Goal: Task Accomplishment & Management: Use online tool/utility

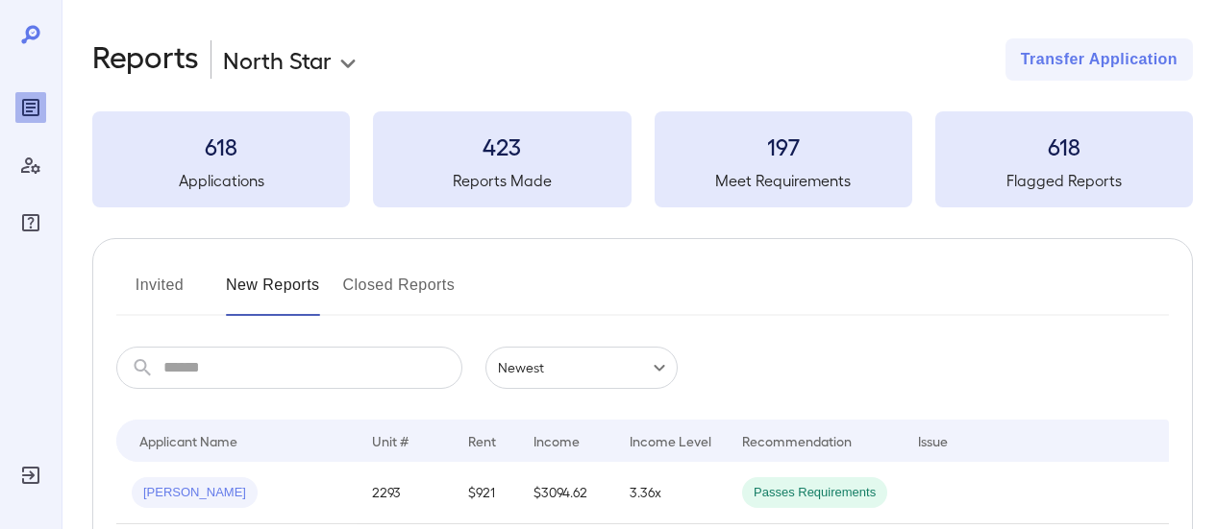
scroll to position [288, 0]
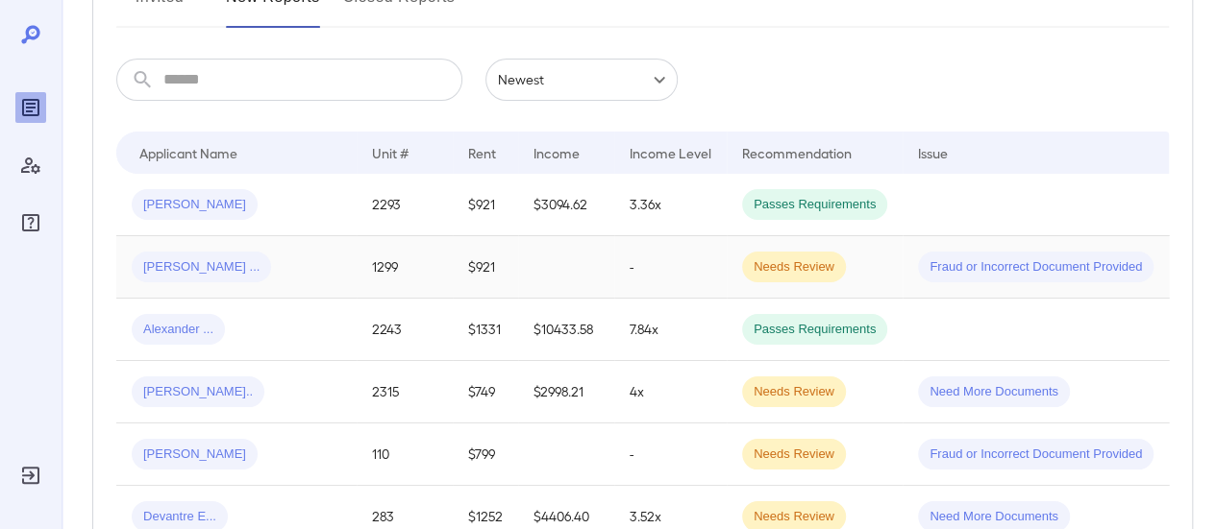
click at [276, 258] on div "[PERSON_NAME] ..." at bounding box center [236, 267] width 209 height 31
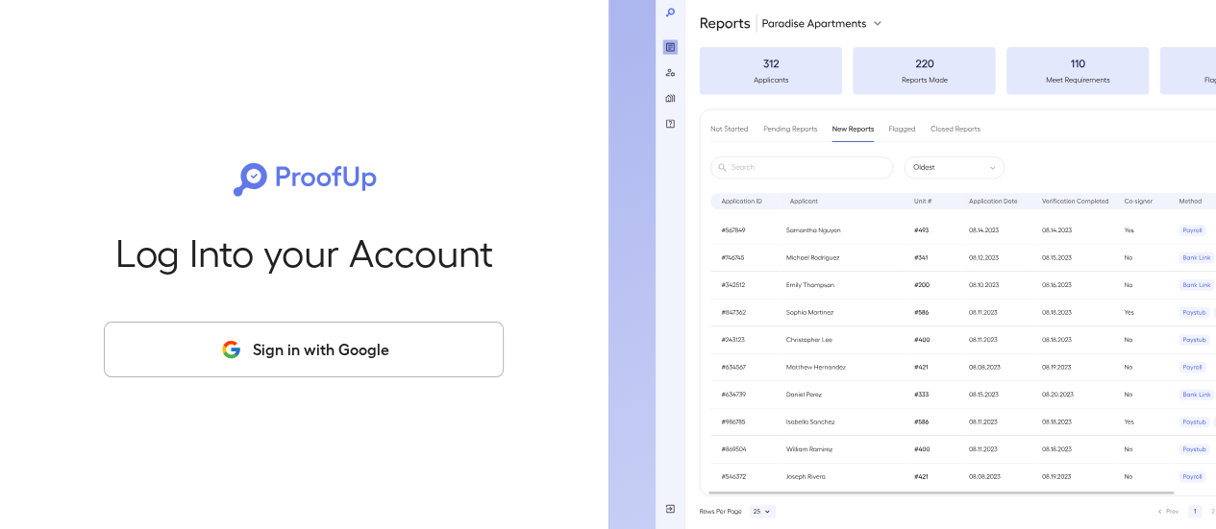
click at [390, 347] on button "Sign in with Google" at bounding box center [304, 350] width 400 height 56
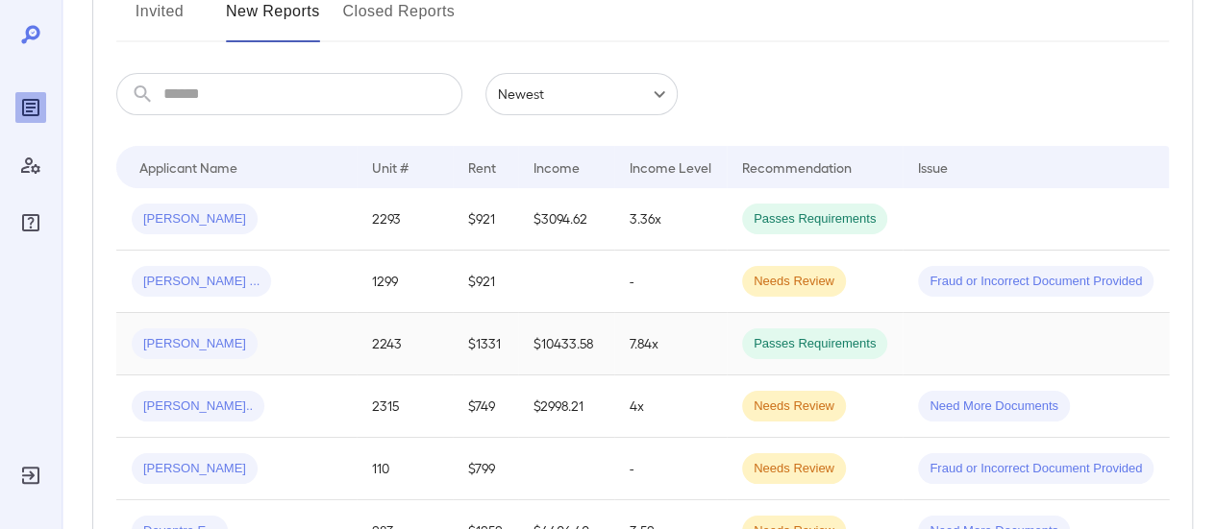
scroll to position [288, 0]
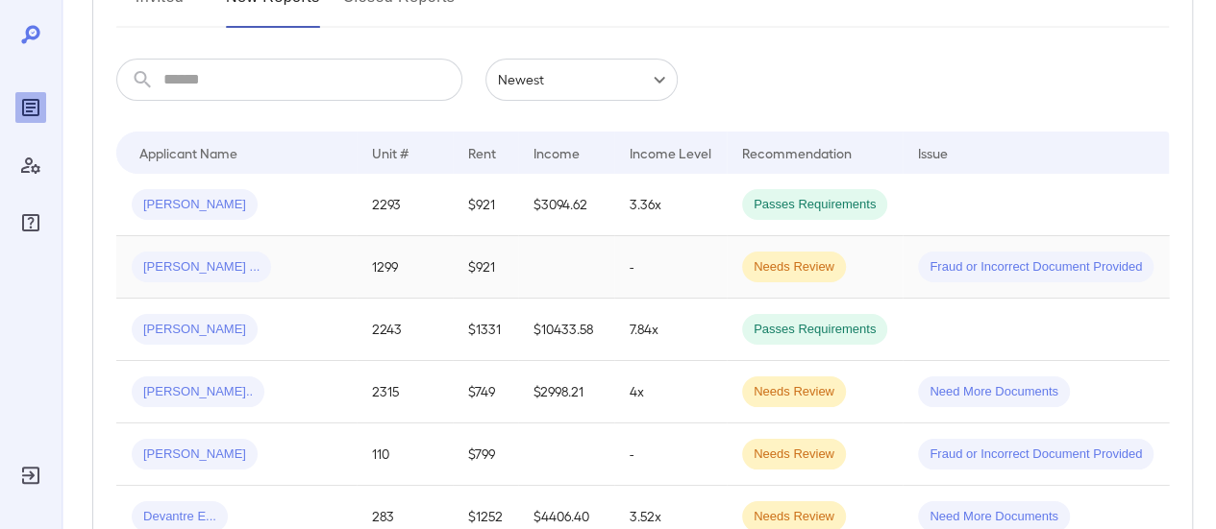
click at [346, 272] on td "[PERSON_NAME] ..." at bounding box center [236, 267] width 240 height 62
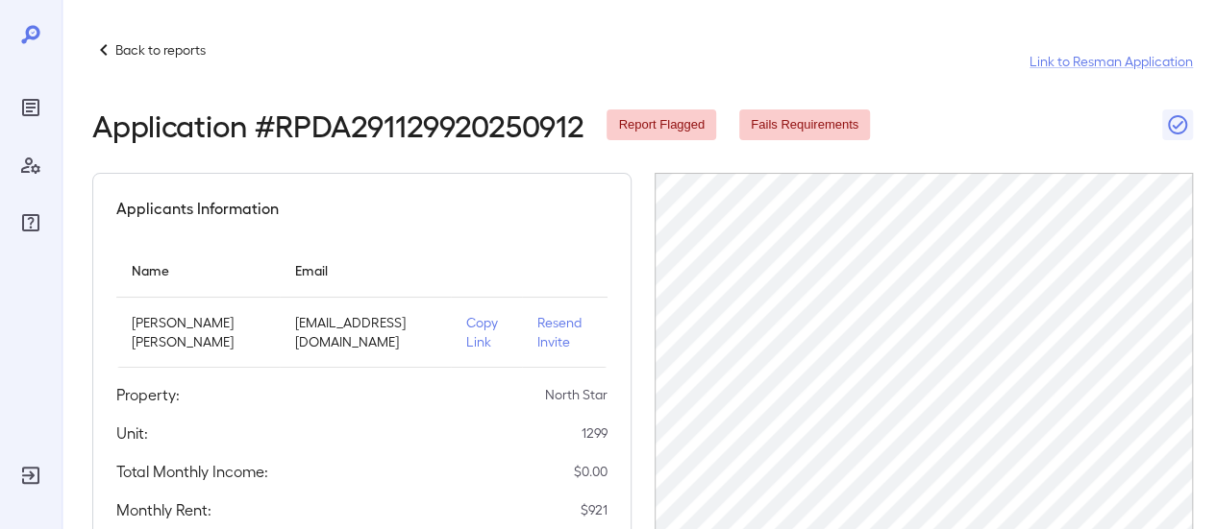
click at [466, 323] on p "Copy Link" at bounding box center [485, 332] width 39 height 38
click at [145, 55] on p "Back to reports" at bounding box center [160, 49] width 90 height 19
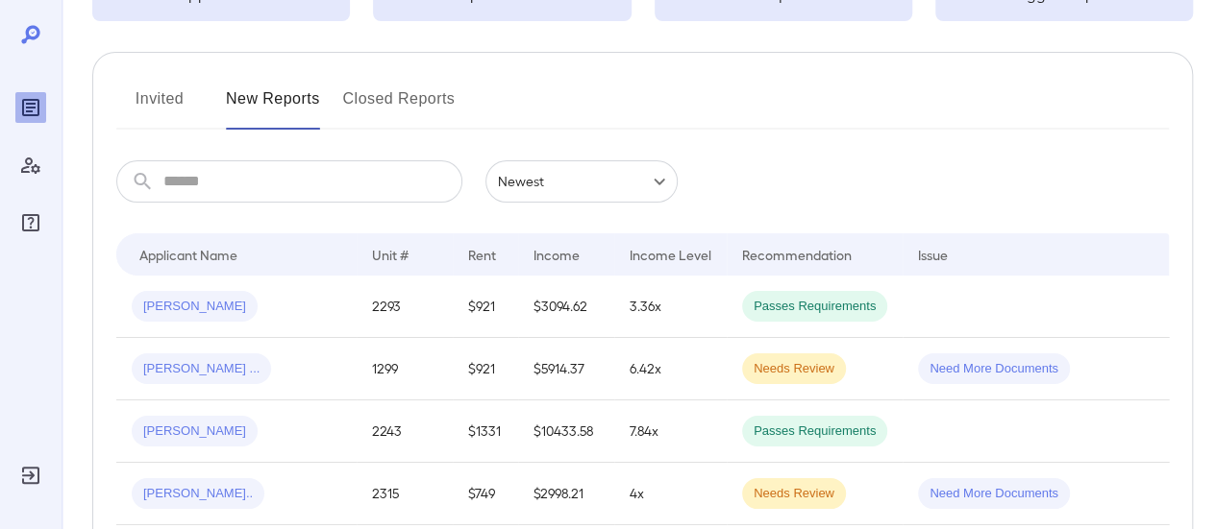
scroll to position [192, 0]
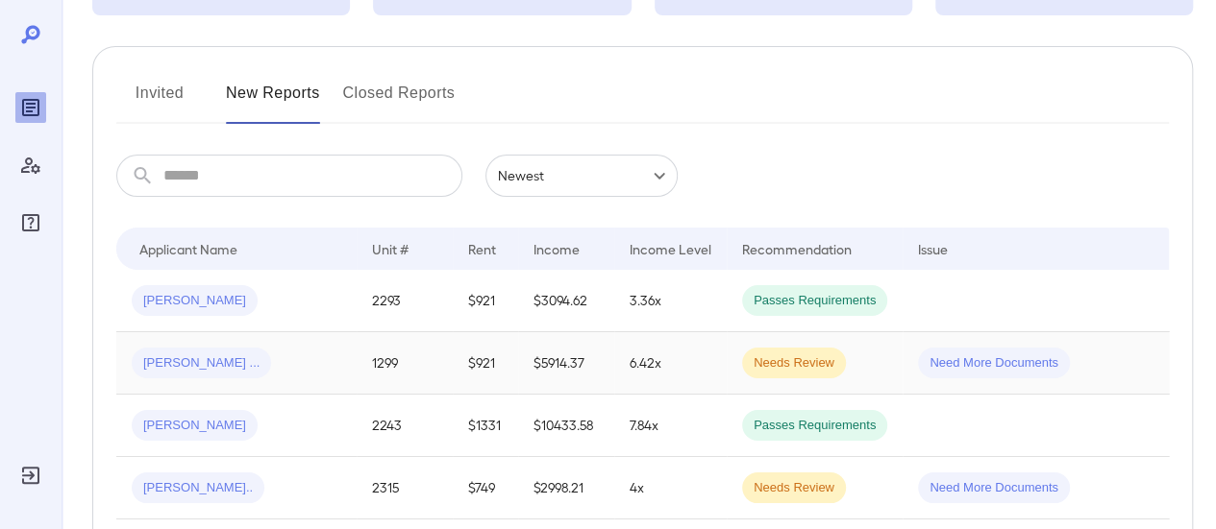
click at [252, 356] on div "[PERSON_NAME] ..." at bounding box center [236, 363] width 209 height 31
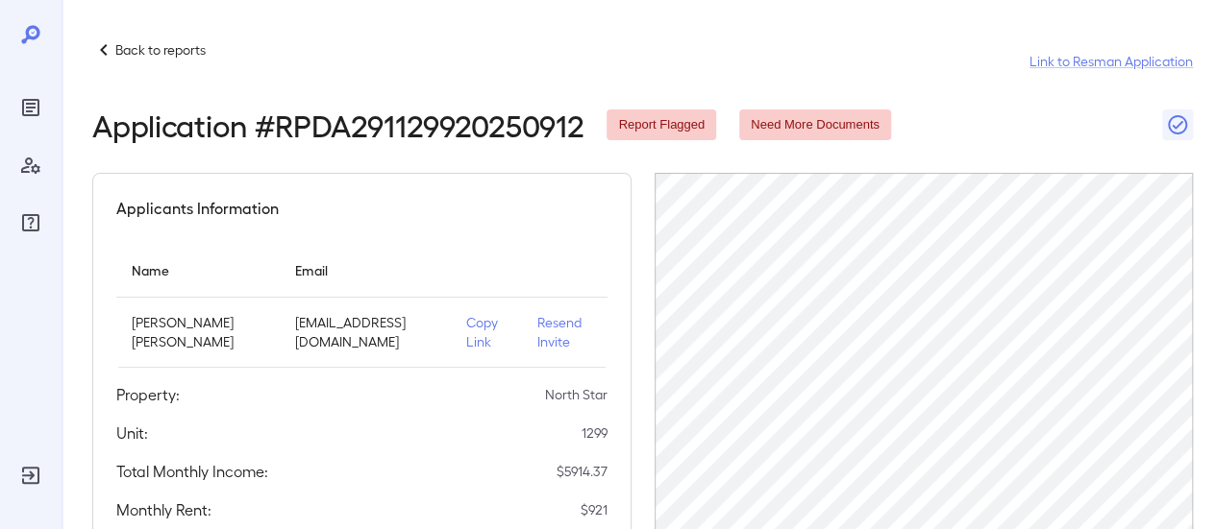
click at [471, 332] on p "Copy Link" at bounding box center [485, 332] width 39 height 38
click at [163, 49] on p "Back to reports" at bounding box center [160, 49] width 90 height 19
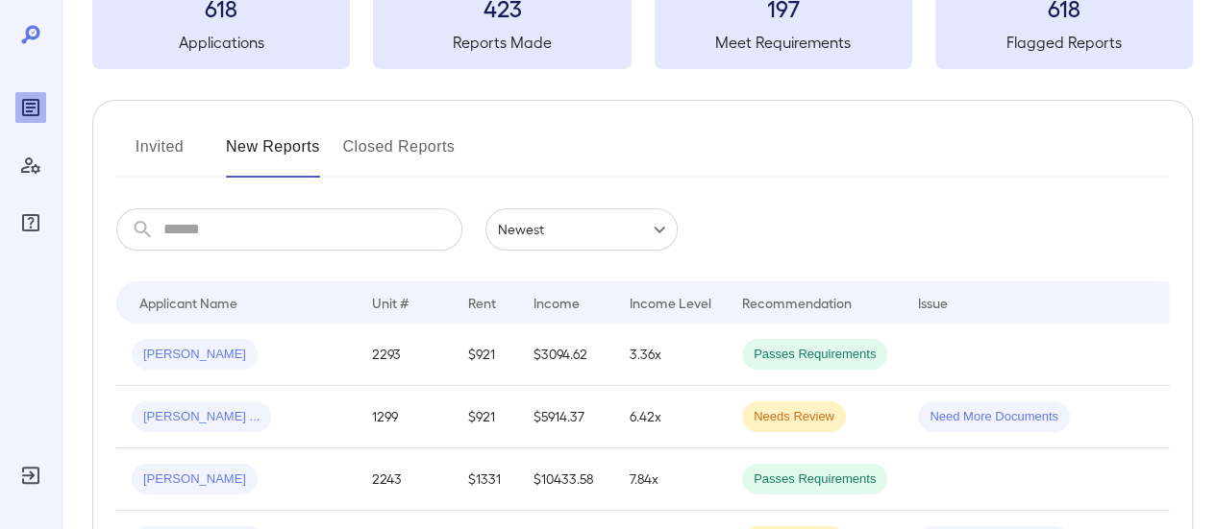
scroll to position [288, 0]
